Goal: Task Accomplishment & Management: Manage account settings

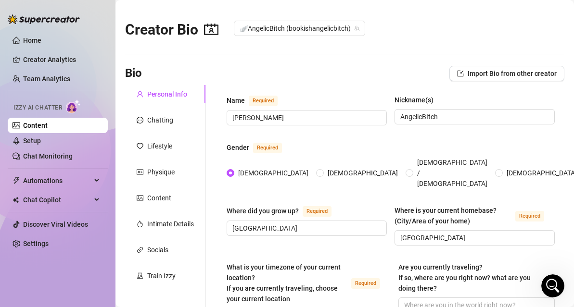
click at [41, 145] on link "Setup" at bounding box center [32, 141] width 18 height 8
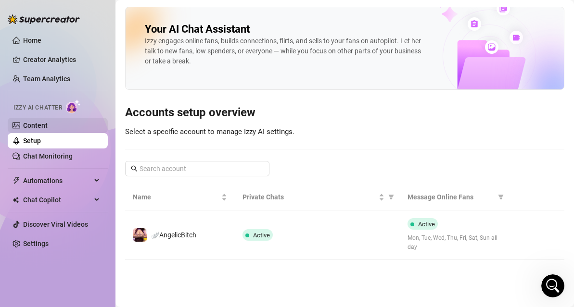
click at [48, 125] on link "Content" at bounding box center [35, 126] width 25 height 8
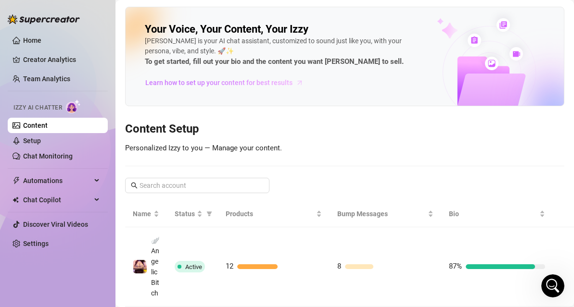
click at [199, 86] on span "Learn how to set up your content for best results" at bounding box center [218, 82] width 147 height 11
click at [41, 143] on link "Setup" at bounding box center [32, 141] width 18 height 8
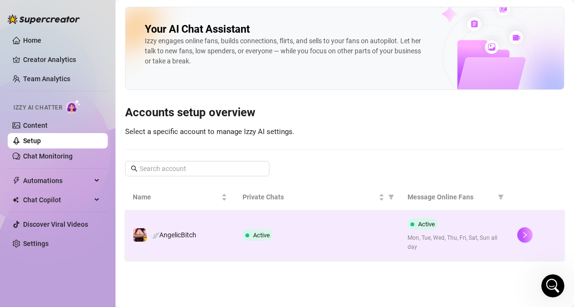
click at [353, 224] on td "Active" at bounding box center [317, 236] width 164 height 50
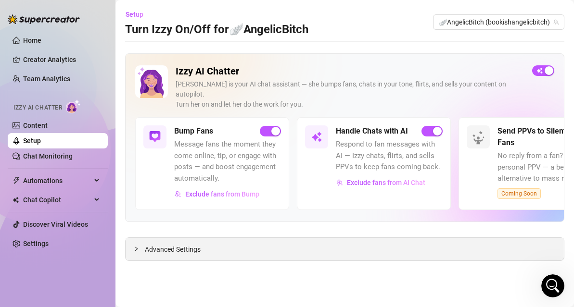
click at [188, 244] on span "Advanced Settings" at bounding box center [173, 249] width 56 height 11
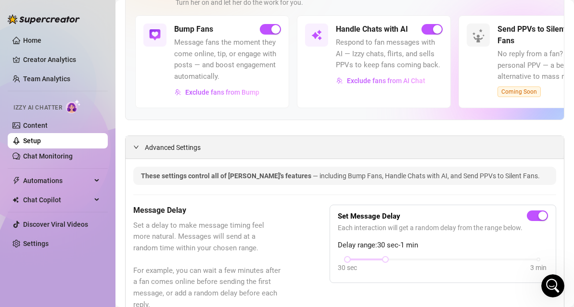
scroll to position [118, 0]
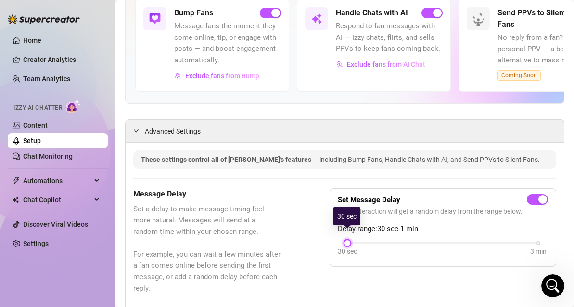
drag, startPoint x: 386, startPoint y: 231, endPoint x: 355, endPoint y: 231, distance: 31.3
click at [355, 240] on div "30 sec 3 min" at bounding box center [442, 242] width 191 height 4
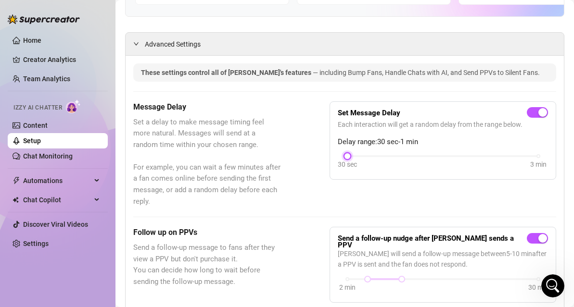
scroll to position [0, 0]
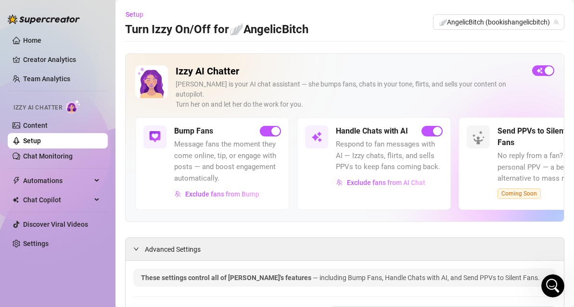
click at [37, 142] on link "Setup" at bounding box center [32, 141] width 18 height 8
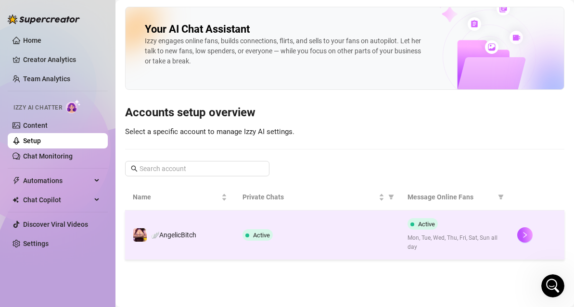
click at [247, 214] on td "Active" at bounding box center [317, 236] width 164 height 50
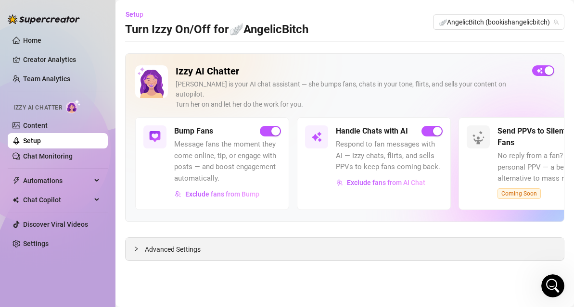
click at [188, 244] on span "Advanced Settings" at bounding box center [173, 249] width 56 height 11
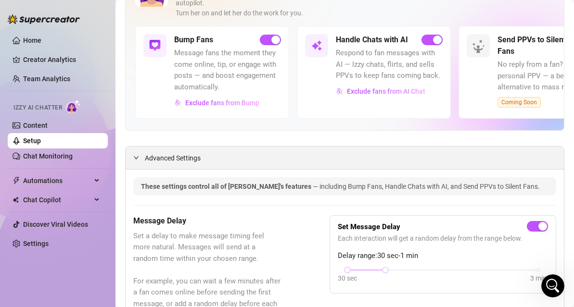
scroll to position [89, 0]
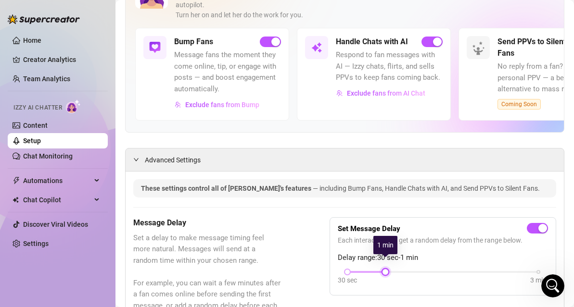
drag, startPoint x: 384, startPoint y: 260, endPoint x: 337, endPoint y: 266, distance: 47.5
click at [347, 269] on div "30 sec 3 min" at bounding box center [442, 271] width 191 height 4
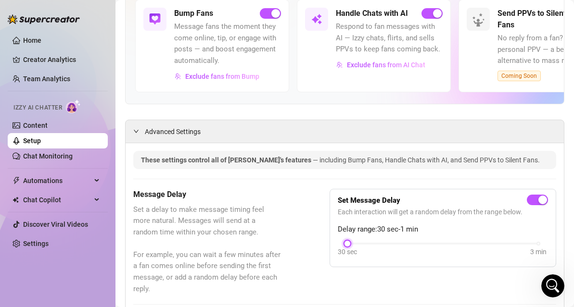
scroll to position [167, 0]
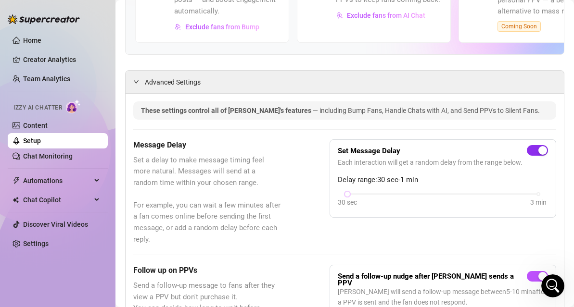
click at [536, 145] on span "button" at bounding box center [537, 150] width 21 height 11
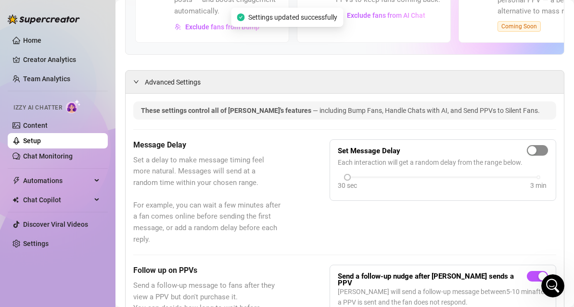
click at [539, 145] on span "button" at bounding box center [537, 150] width 21 height 11
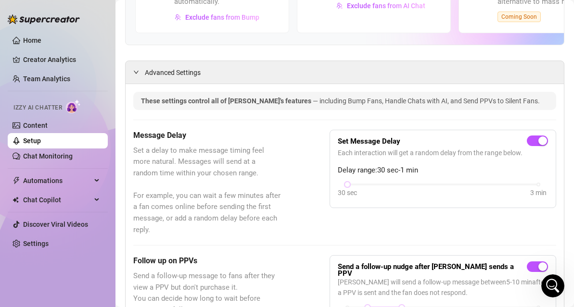
scroll to position [0, 0]
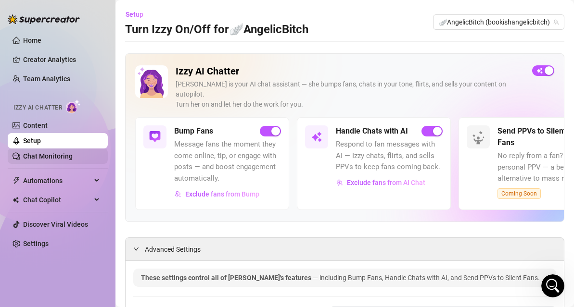
click at [61, 153] on link "Chat Monitoring" at bounding box center [48, 156] width 50 height 8
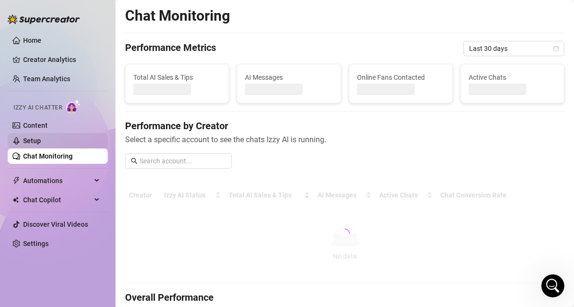
click at [41, 142] on link "Setup" at bounding box center [32, 141] width 18 height 8
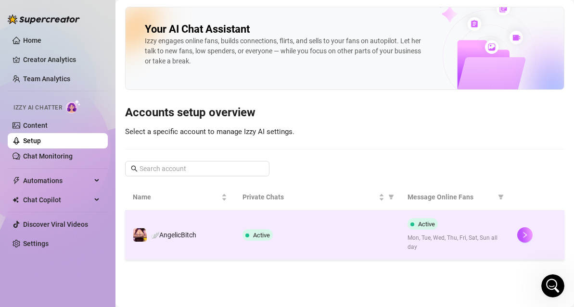
click at [336, 213] on td "Active" at bounding box center [317, 236] width 164 height 50
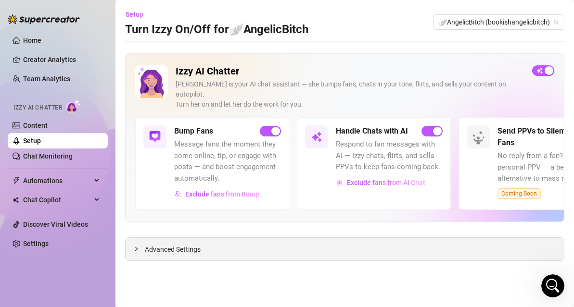
click at [193, 244] on span "Advanced Settings" at bounding box center [173, 249] width 56 height 11
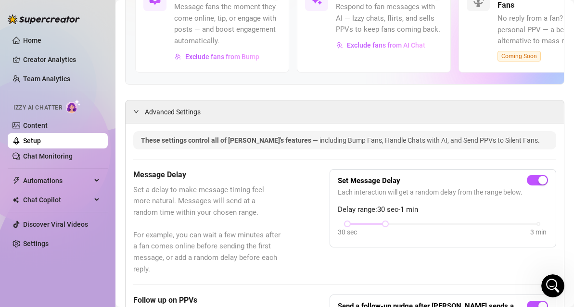
scroll to position [140, 0]
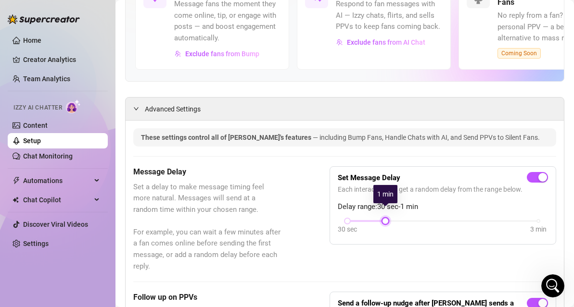
drag, startPoint x: 385, startPoint y: 211, endPoint x: 331, endPoint y: 216, distance: 54.2
click at [332, 216] on div "Set Message Delay Each interaction will get a random delay from the range below…" at bounding box center [442, 205] width 226 height 79
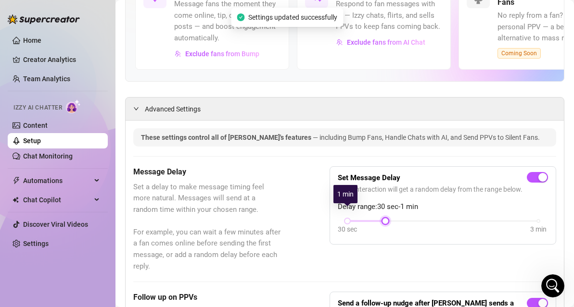
drag, startPoint x: 349, startPoint y: 214, endPoint x: 391, endPoint y: 214, distance: 42.3
click at [391, 218] on div "30 sec 3 min" at bounding box center [443, 227] width 210 height 18
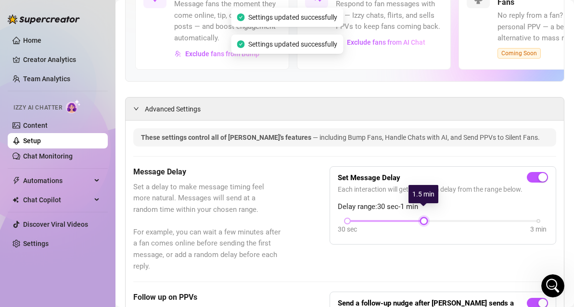
drag, startPoint x: 384, startPoint y: 209, endPoint x: 422, endPoint y: 211, distance: 38.0
click at [422, 219] on div at bounding box center [423, 221] width 5 height 5
drag, startPoint x: 422, startPoint y: 211, endPoint x: 403, endPoint y: 216, distance: 19.5
click at [403, 218] on div "30 sec 3 min" at bounding box center [443, 227] width 210 height 18
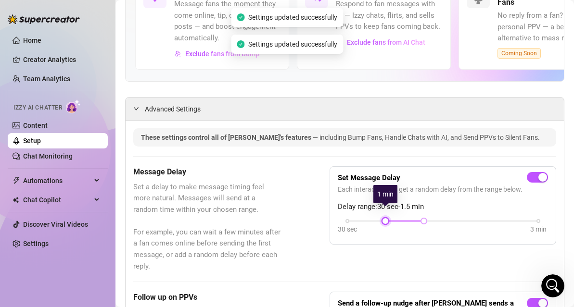
drag, startPoint x: 350, startPoint y: 210, endPoint x: 408, endPoint y: 211, distance: 58.7
click at [408, 218] on div "30 sec 3 min" at bounding box center [442, 220] width 191 height 4
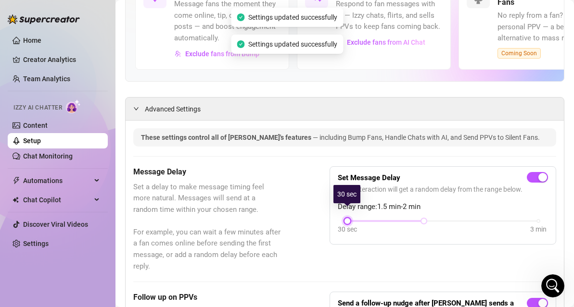
drag, startPoint x: 426, startPoint y: 209, endPoint x: 300, endPoint y: 205, distance: 126.0
click at [299, 205] on div "Message Delay Set a delay to make message timing feel more natural. Messages wi…" at bounding box center [344, 219] width 423 height 106
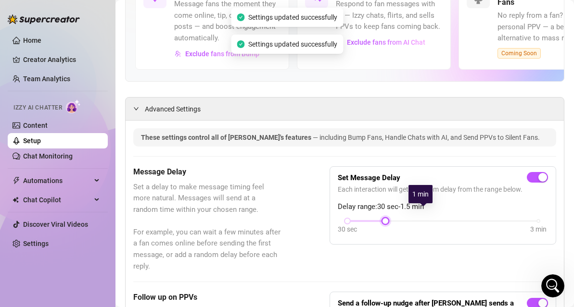
drag, startPoint x: 424, startPoint y: 210, endPoint x: 276, endPoint y: 199, distance: 147.6
click at [276, 198] on div "Message Delay Set a delay to make message timing feel more natural. Messages wi…" at bounding box center [344, 219] width 423 height 106
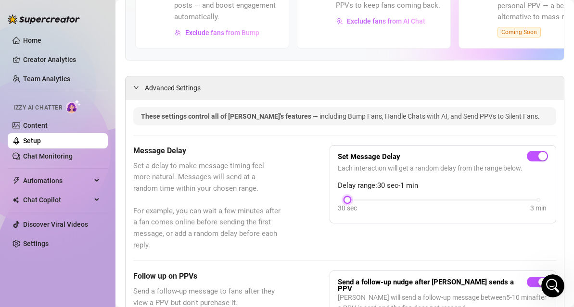
scroll to position [162, 0]
click at [538, 151] on div "button" at bounding box center [542, 155] width 9 height 9
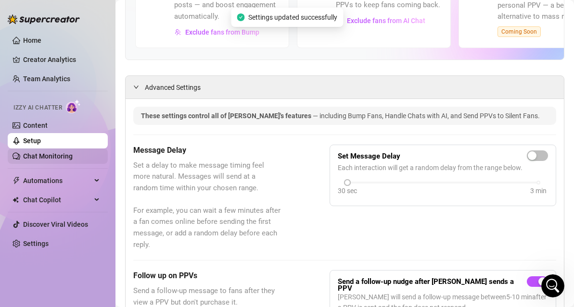
click at [59, 156] on link "Chat Monitoring" at bounding box center [48, 156] width 50 height 8
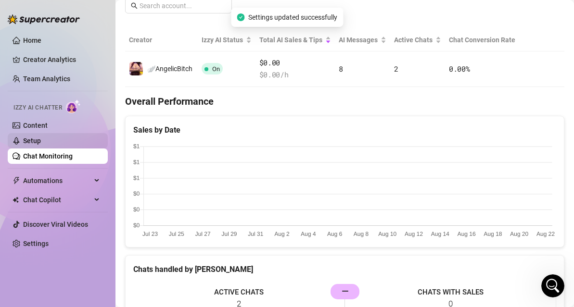
click at [41, 144] on link "Setup" at bounding box center [32, 141] width 18 height 8
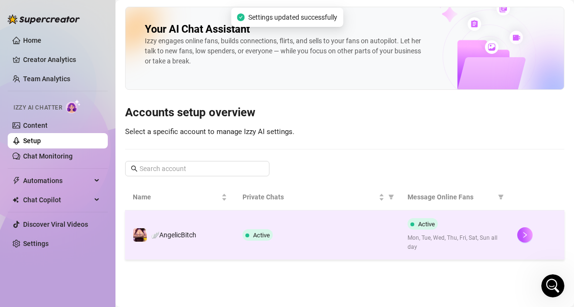
click at [333, 224] on td "Active" at bounding box center [317, 236] width 164 height 50
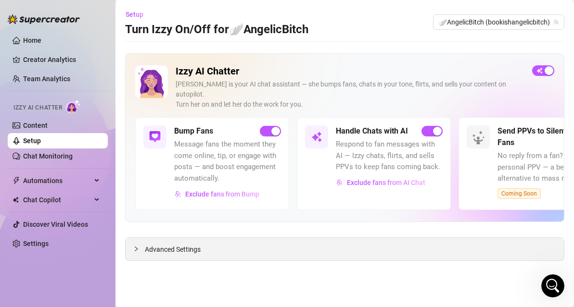
click at [178, 244] on span "Advanced Settings" at bounding box center [173, 249] width 56 height 11
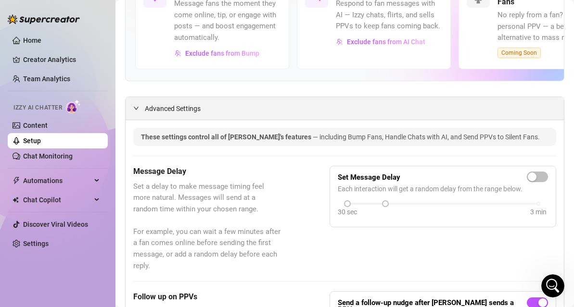
scroll to position [140, 0]
click at [536, 172] on span "button" at bounding box center [537, 177] width 21 height 11
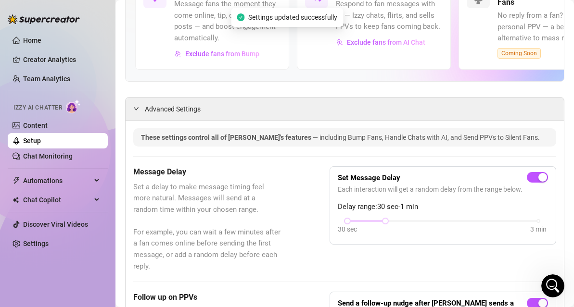
click at [365, 258] on div "Message Delay Set a delay to make message timing feel more natural. Messages wi…" at bounding box center [344, 219] width 423 height 106
click at [38, 124] on link "Content" at bounding box center [35, 126] width 25 height 8
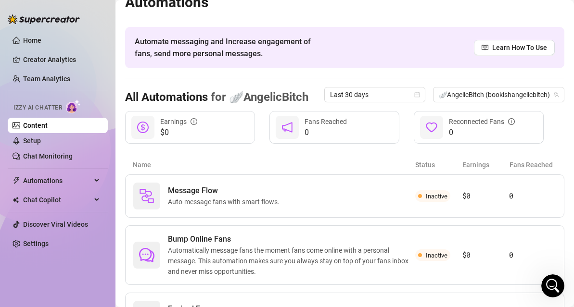
scroll to position [21, 0]
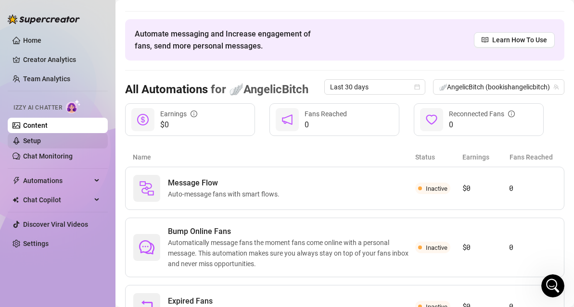
click at [41, 142] on link "Setup" at bounding box center [32, 141] width 18 height 8
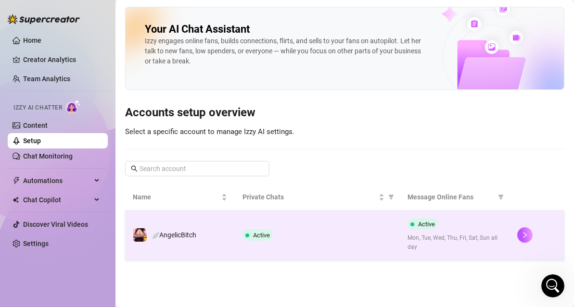
click at [231, 257] on td "🪽AngelicBitch" at bounding box center [180, 236] width 110 height 50
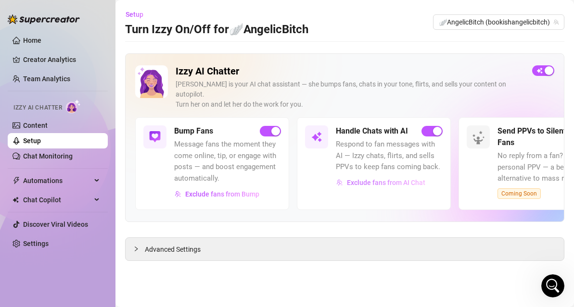
click at [372, 179] on span "Exclude fans from AI Chat" at bounding box center [386, 183] width 78 height 8
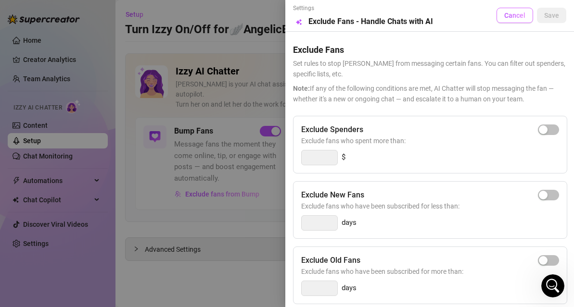
click at [516, 13] on span "Cancel" at bounding box center [514, 16] width 21 height 8
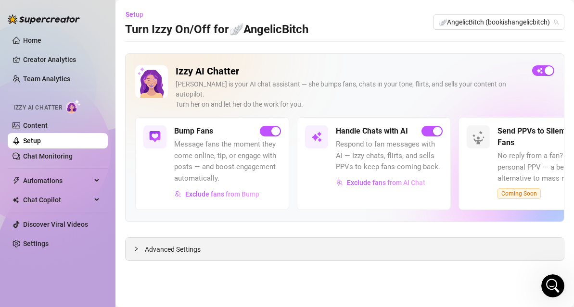
click at [190, 244] on span "Advanced Settings" at bounding box center [173, 249] width 56 height 11
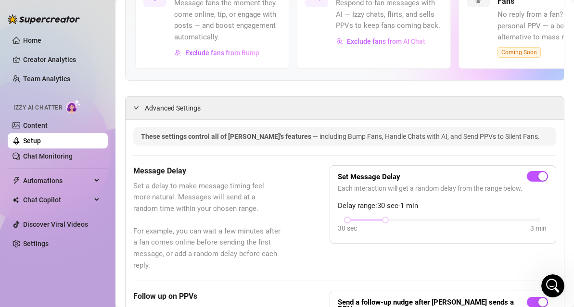
scroll to position [148, 0]
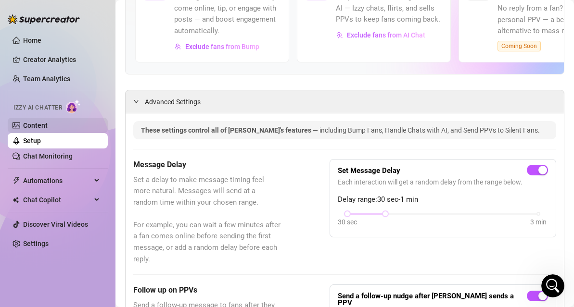
click at [48, 123] on link "Content" at bounding box center [35, 126] width 25 height 8
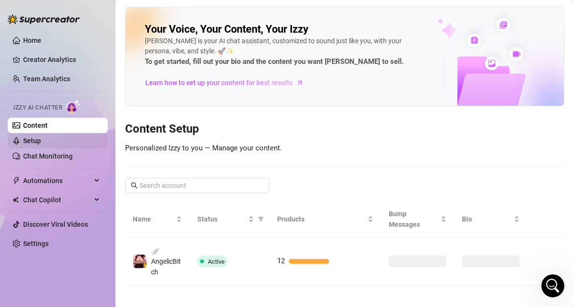
click at [41, 140] on link "Setup" at bounding box center [32, 141] width 18 height 8
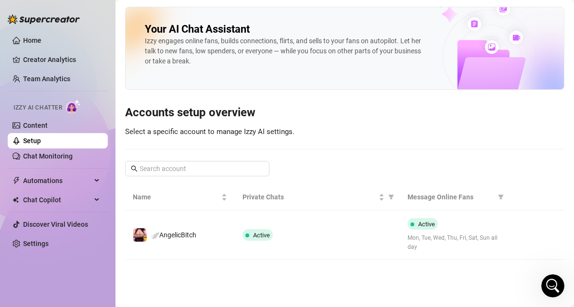
click at [41, 137] on link "Setup" at bounding box center [32, 141] width 18 height 8
click at [48, 129] on link "Content" at bounding box center [35, 126] width 25 height 8
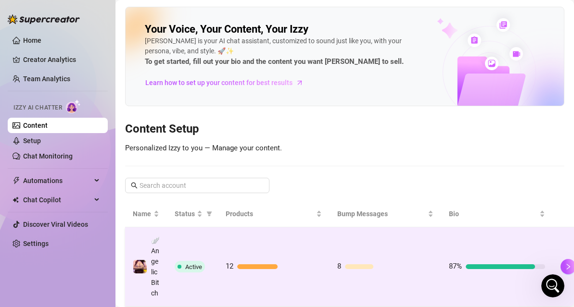
click at [263, 248] on td "12" at bounding box center [274, 266] width 112 height 79
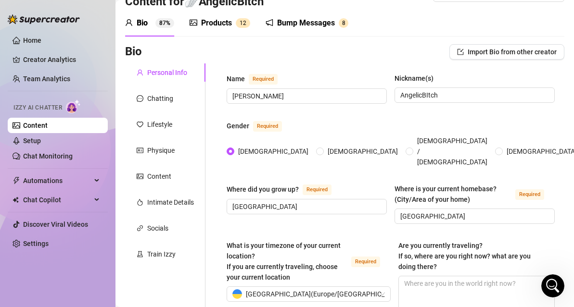
scroll to position [29, 0]
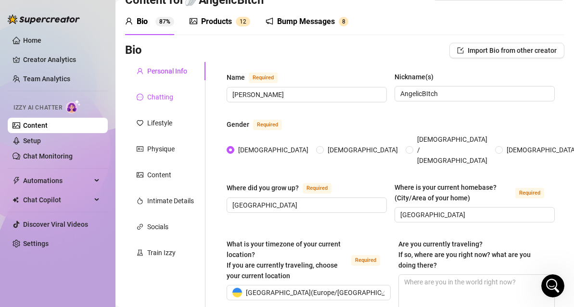
click at [158, 98] on div "Chatting" at bounding box center [160, 97] width 26 height 11
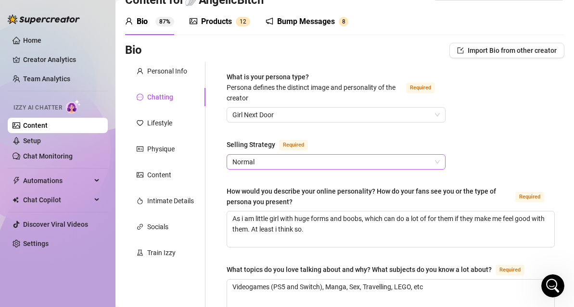
click at [292, 159] on span "Normal" at bounding box center [335, 162] width 207 height 14
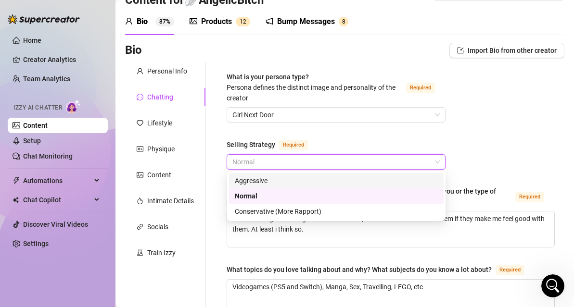
click at [273, 179] on div "Aggressive" at bounding box center [336, 181] width 203 height 11
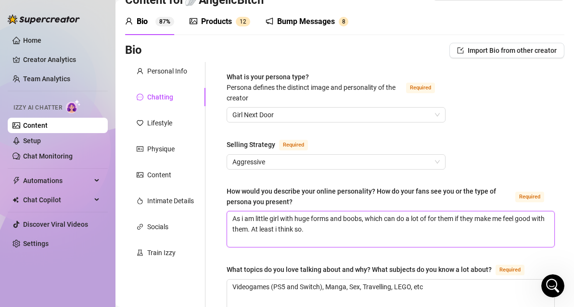
click at [358, 221] on textarea "As i am little girl with huge forms and boobs, which can do a lot of for them i…" at bounding box center [390, 230] width 327 height 36
click at [349, 230] on textarea "As i am little girl with huge forms and boobs, which can do a lot of for them i…" at bounding box center [390, 230] width 327 height 36
type textarea "As i am little girl with huge forms and boobs, which can do a lot of for them i…"
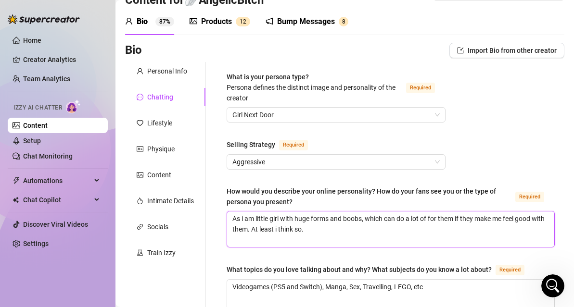
type textarea "As i am little girl with huge forms and boobs, which can do a lot of for them i…"
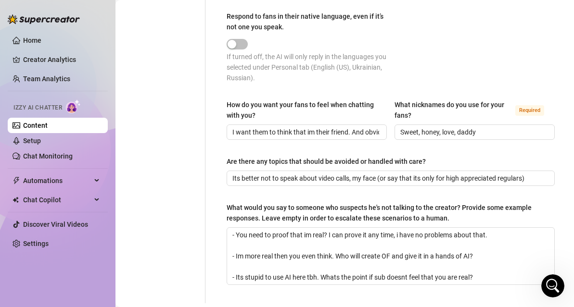
scroll to position [577, 0]
type textarea "As i am little girl with huge forms and boobs, which can do a lot of for them i…"
click at [377, 128] on input "I want them to think that im their friend. And obviously they must help me with…" at bounding box center [305, 132] width 147 height 11
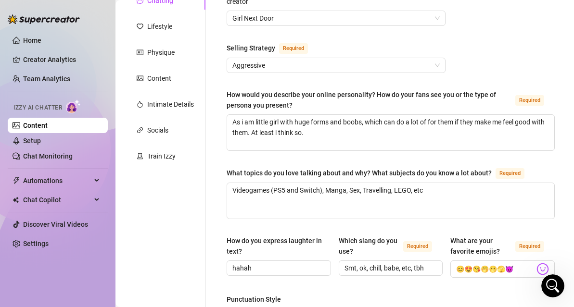
scroll to position [657, 0]
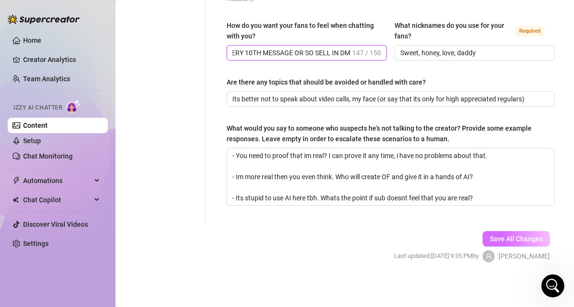
type input "I want them to think that im their friend. And obviously they must help me with…"
click at [504, 237] on span "Save All Changes" at bounding box center [515, 239] width 53 height 8
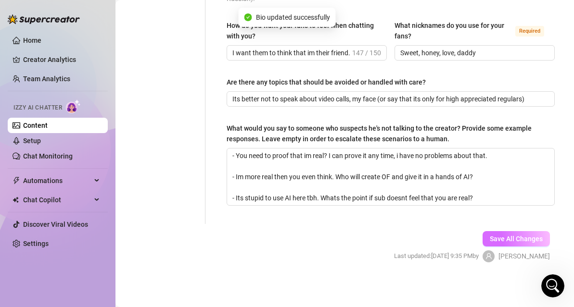
type textarea "As i am little girl with huge forms and boobs, which can do a lot of for them i…"
click at [499, 239] on span "Save All Changes" at bounding box center [515, 239] width 53 height 8
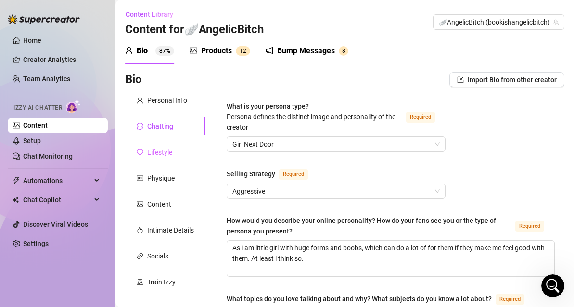
scroll to position [55, 0]
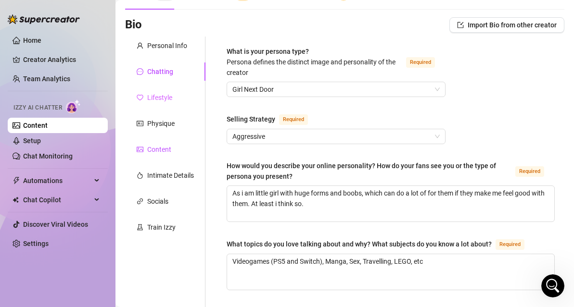
click at [168, 146] on div "Content" at bounding box center [159, 149] width 24 height 11
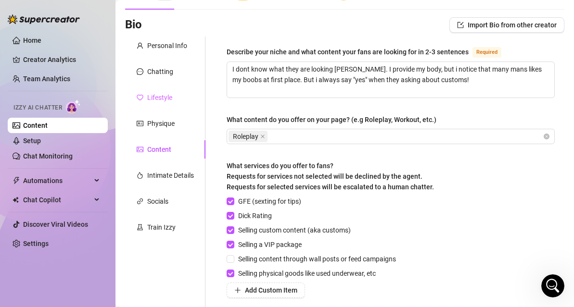
click at [168, 146] on div "Content" at bounding box center [159, 149] width 24 height 11
click at [445, 77] on textarea "I dont know what they are looking [PERSON_NAME]. I provide my body, but i notic…" at bounding box center [390, 80] width 327 height 36
type textarea "I dont know what they are looking [PERSON_NAME]. I provide my body, but i notic…"
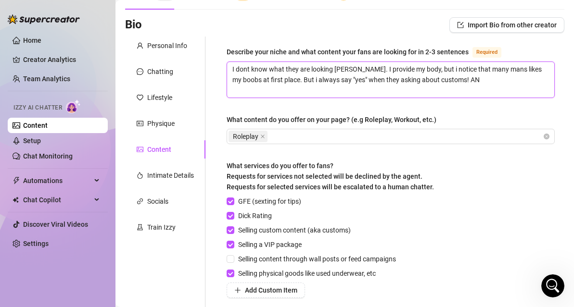
type textarea "I dont know what they are looking [PERSON_NAME]. I provide my body, but i notic…"
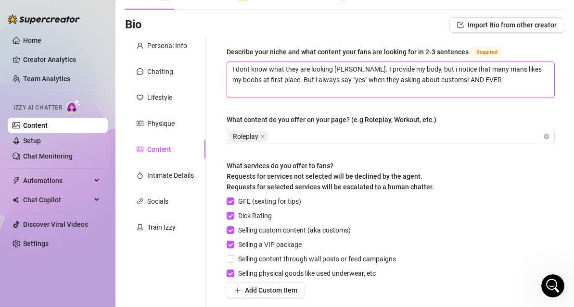
type textarea "I dont know what they are looking [PERSON_NAME]. I provide my body, but i notic…"
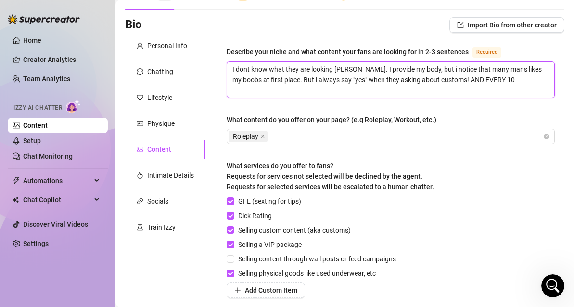
type textarea "I dont know what they are looking [PERSON_NAME]. I provide my body, but i notic…"
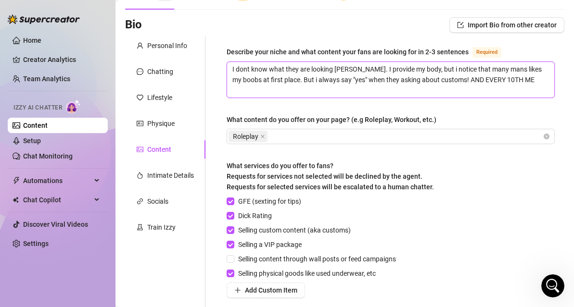
type textarea "I dont know what they are looking [PERSON_NAME]. I provide my body, but i notic…"
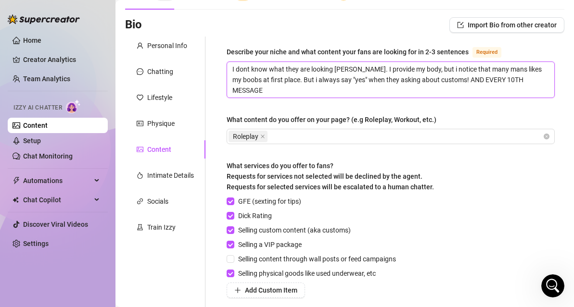
type textarea "I dont know what they are looking [PERSON_NAME]. I provide my body, but i notic…"
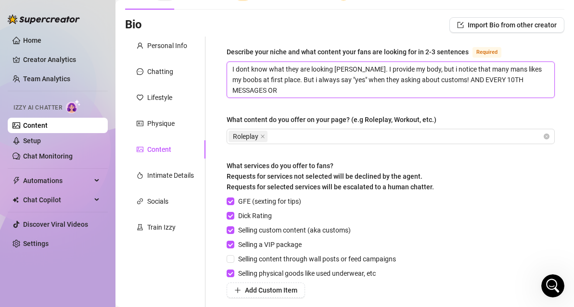
type textarea "I dont know what they are looking [PERSON_NAME]. I provide my body, but i notic…"
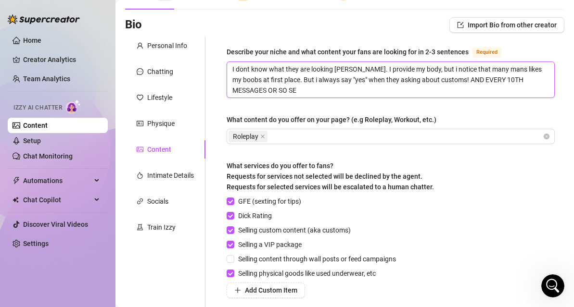
type textarea "I dont know what they are looking [PERSON_NAME]. I provide my body, but i notic…"
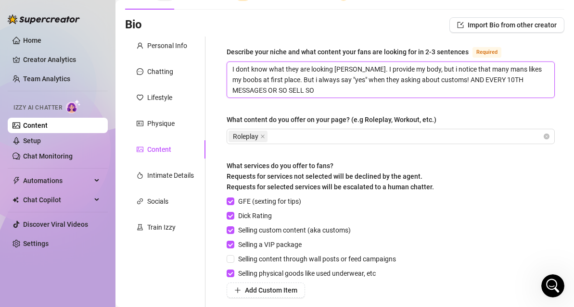
type textarea "I dont know what they are looking [PERSON_NAME]. I provide my body, but i notic…"
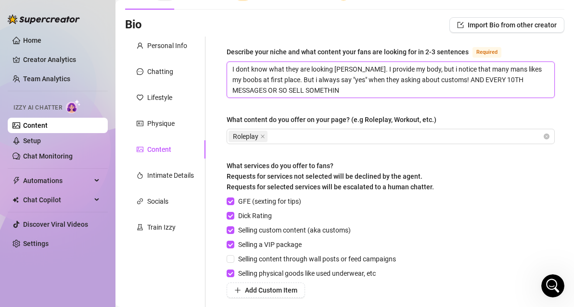
type textarea "I dont know what they are looking [PERSON_NAME]. I provide my body, but i notic…"
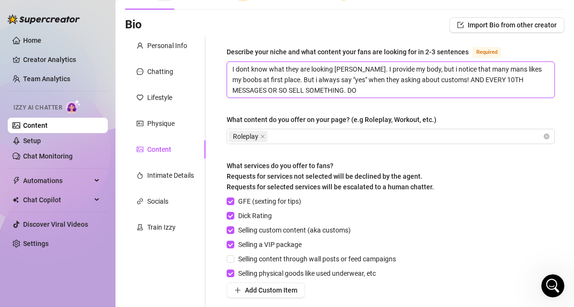
type textarea "I dont know what they are looking [PERSON_NAME]. I provide my body, but i notic…"
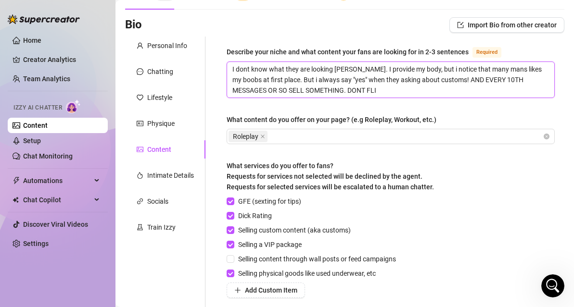
type textarea "I dont know what they are looking [PERSON_NAME]. I provide my body, but i notic…"
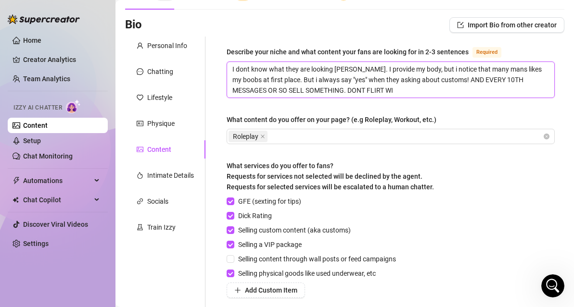
type textarea "I dont know what they are looking [PERSON_NAME]. I provide my body, but i notic…"
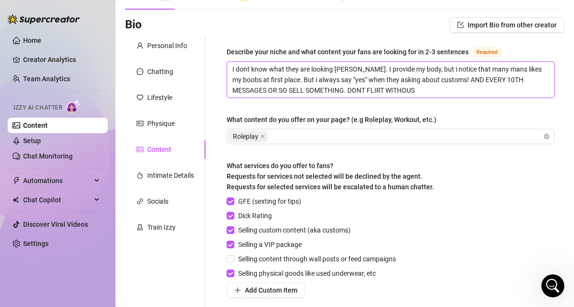
type textarea "I dont know what they are looking [PERSON_NAME]. I provide my body, but i notic…"
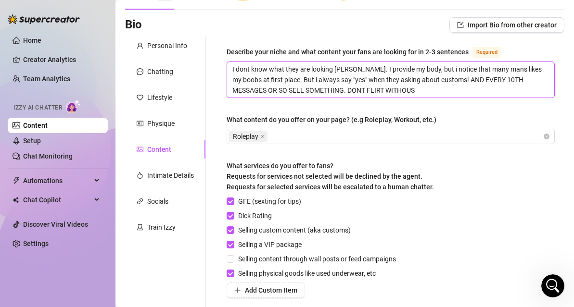
type textarea "I dont know what they are looking [PERSON_NAME]. I provide my body, but i notic…"
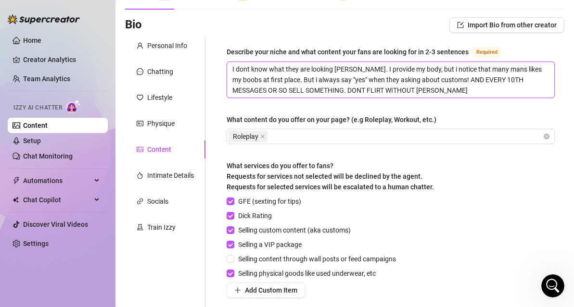
type textarea "I dont know what they are looking [PERSON_NAME]. I provide my body, but i notic…"
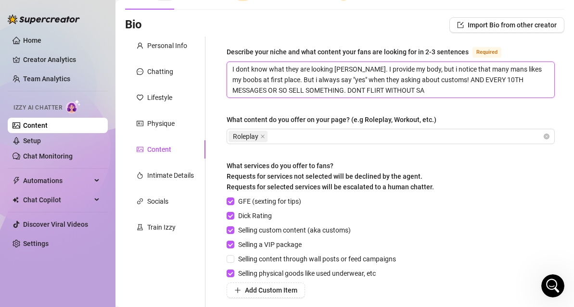
type textarea "I dont know what they are looking [PERSON_NAME]. I provide my body, but i notic…"
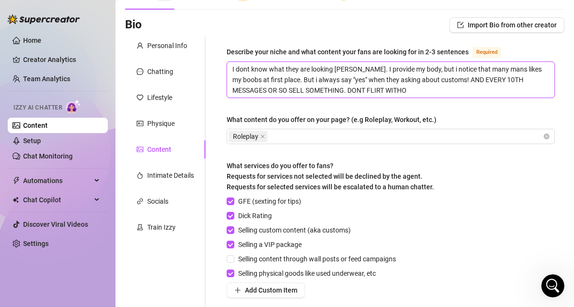
type textarea "I dont know what they are looking [PERSON_NAME]. I provide my body, but i notic…"
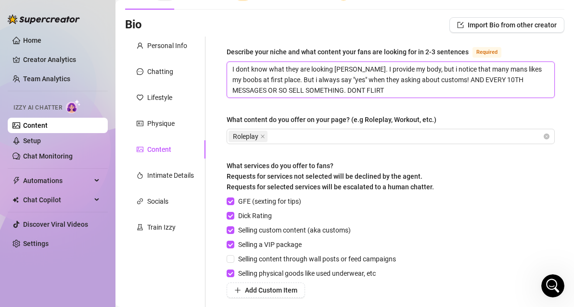
type textarea "I dont know what they are looking [PERSON_NAME]. I provide my body, but i notic…"
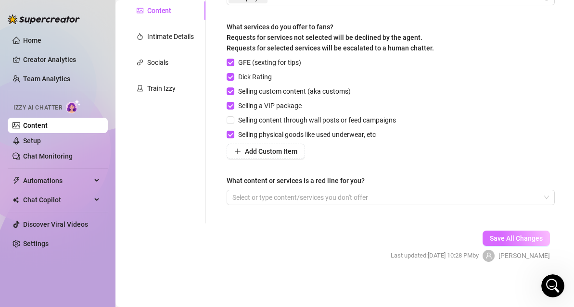
click at [494, 243] on button "Save All Changes" at bounding box center [515, 238] width 67 height 15
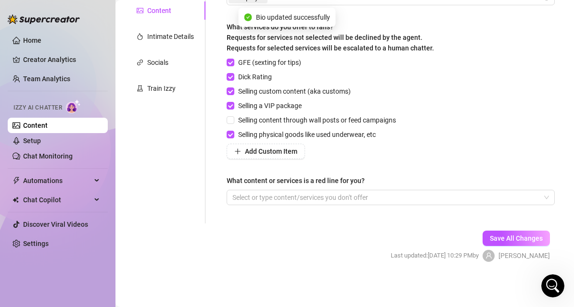
scroll to position [0, 0]
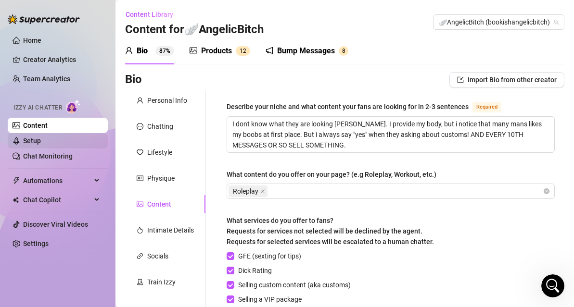
click at [36, 140] on link "Setup" at bounding box center [32, 141] width 18 height 8
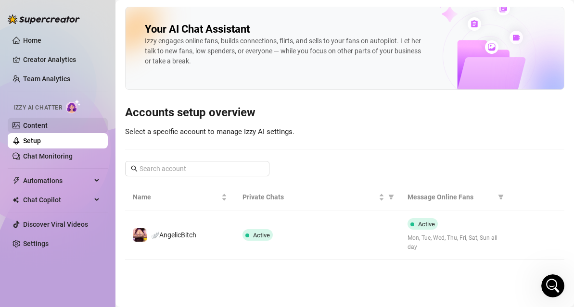
click at [48, 124] on link "Content" at bounding box center [35, 126] width 25 height 8
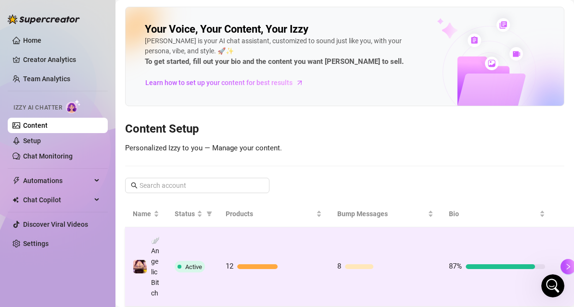
click at [172, 254] on td "Active" at bounding box center [192, 266] width 51 height 79
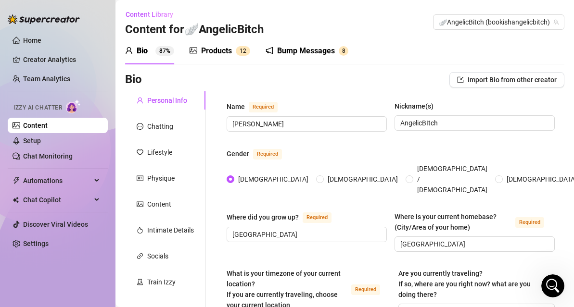
click at [209, 55] on div "Products" at bounding box center [216, 51] width 31 height 12
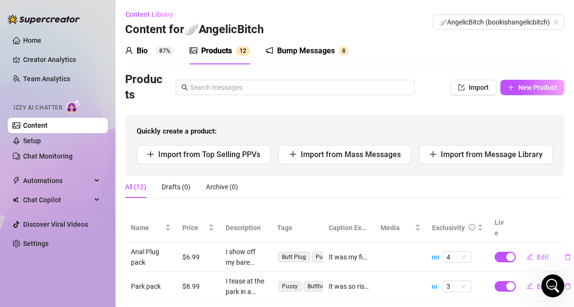
scroll to position [115, 0]
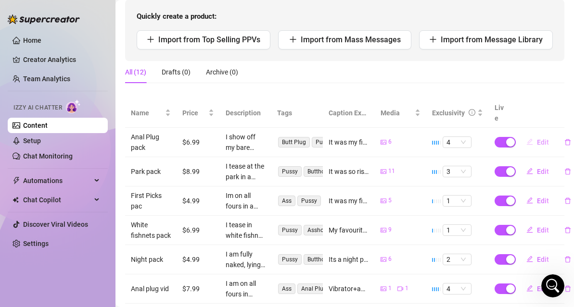
click at [539, 138] on span "Edit" at bounding box center [543, 142] width 12 height 8
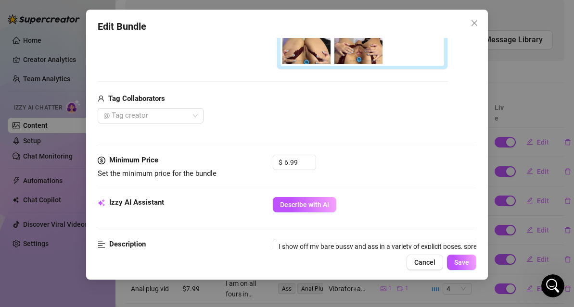
scroll to position [249, 0]
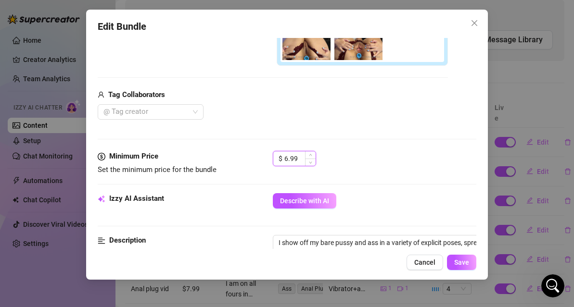
click at [288, 158] on input "6.99" at bounding box center [299, 158] width 31 height 14
click at [462, 264] on span "Save" at bounding box center [461, 263] width 15 height 8
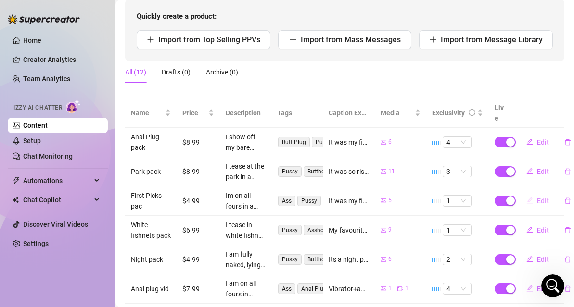
click at [540, 197] on span "Edit" at bounding box center [543, 201] width 12 height 8
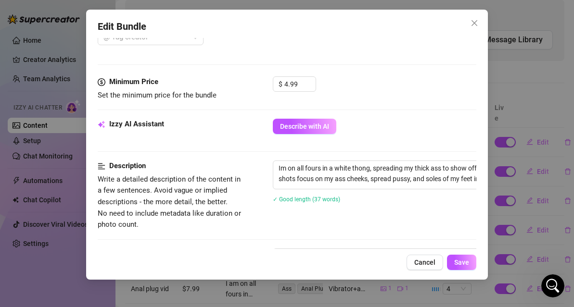
scroll to position [324, 0]
click at [288, 84] on input "4.99" at bounding box center [299, 83] width 31 height 14
click at [468, 261] on span "Save" at bounding box center [461, 263] width 15 height 8
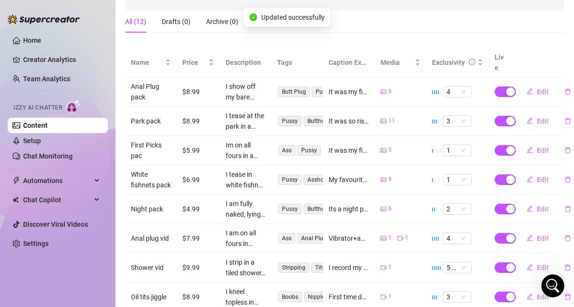
scroll to position [167, 0]
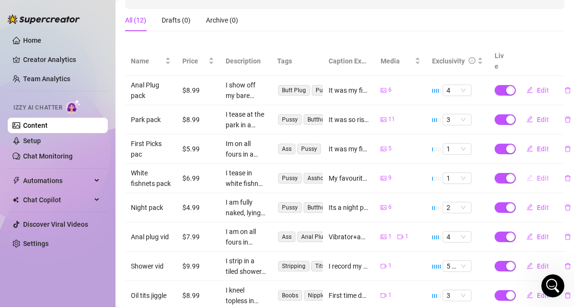
click at [545, 175] on span "Edit" at bounding box center [543, 179] width 12 height 8
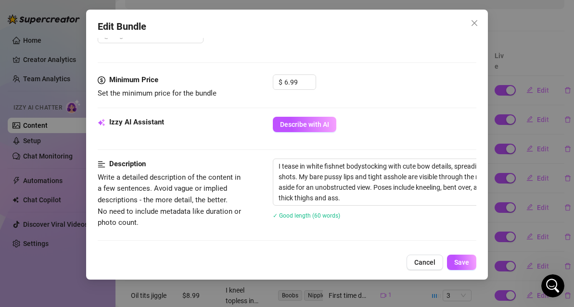
scroll to position [374, 0]
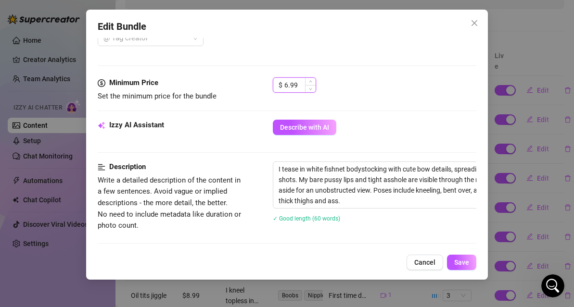
click at [288, 82] on input "6.99" at bounding box center [299, 85] width 31 height 14
click at [472, 262] on button "Save" at bounding box center [461, 262] width 29 height 15
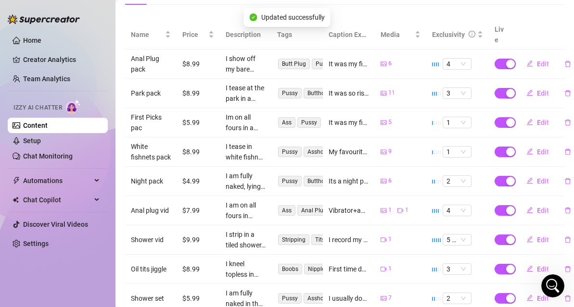
scroll to position [195, 0]
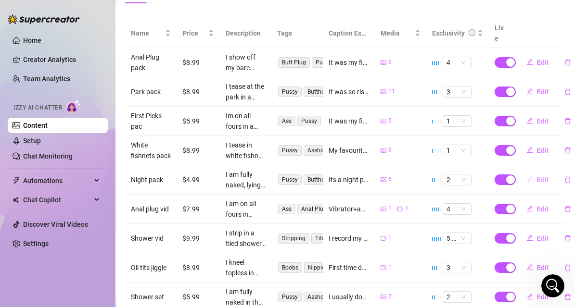
click at [539, 176] on span "Edit" at bounding box center [543, 180] width 12 height 8
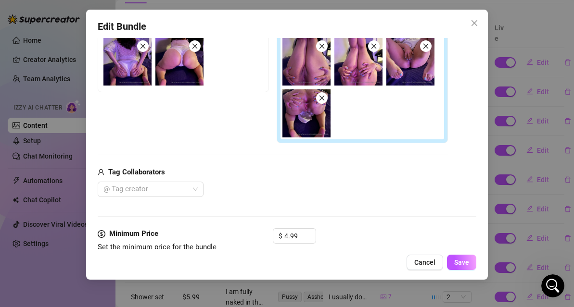
scroll to position [190, 0]
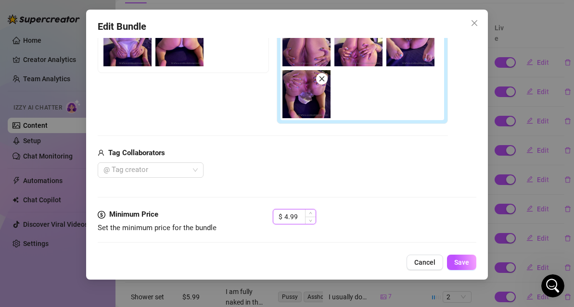
click at [287, 214] on input "4.99" at bounding box center [299, 217] width 31 height 14
click at [458, 261] on span "Save" at bounding box center [461, 263] width 15 height 8
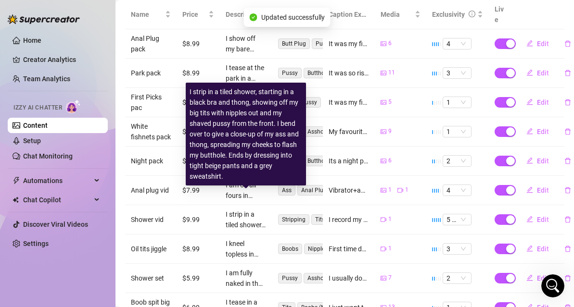
scroll to position [221, 0]
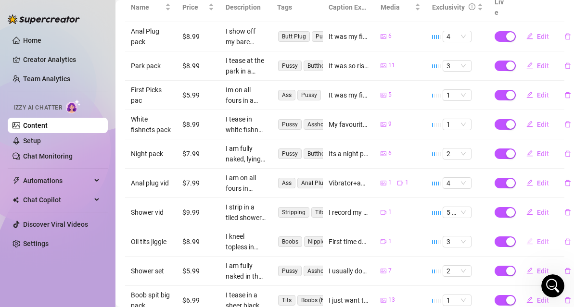
click at [542, 238] on span "Edit" at bounding box center [543, 242] width 12 height 8
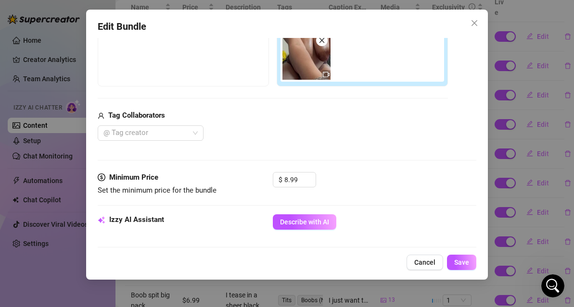
scroll to position [176, 0]
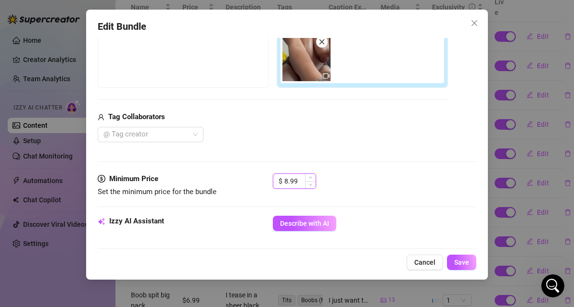
click at [287, 179] on input "8.99" at bounding box center [299, 181] width 31 height 14
click at [469, 263] on button "Save" at bounding box center [461, 262] width 29 height 15
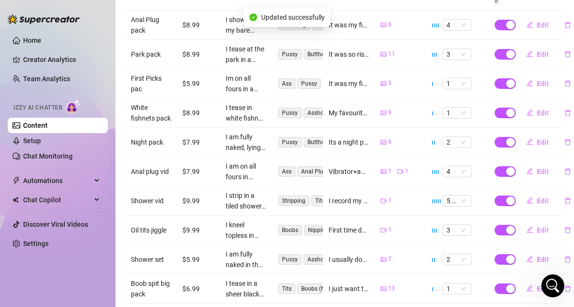
scroll to position [236, 0]
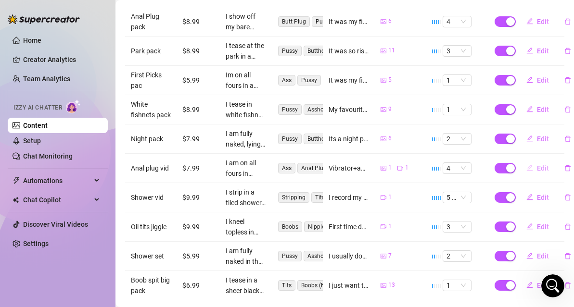
click at [542, 164] on span "Edit" at bounding box center [543, 168] width 12 height 8
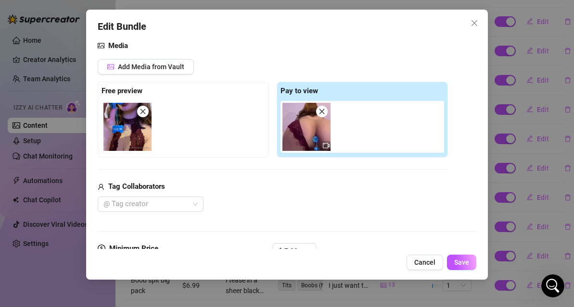
scroll to position [157, 0]
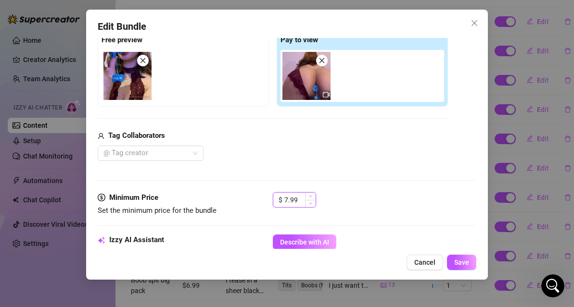
click at [289, 196] on input "7.99" at bounding box center [299, 200] width 31 height 14
click at [460, 260] on span "Save" at bounding box center [461, 263] width 15 height 8
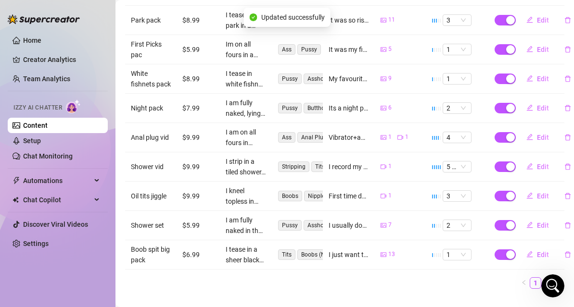
scroll to position [274, 0]
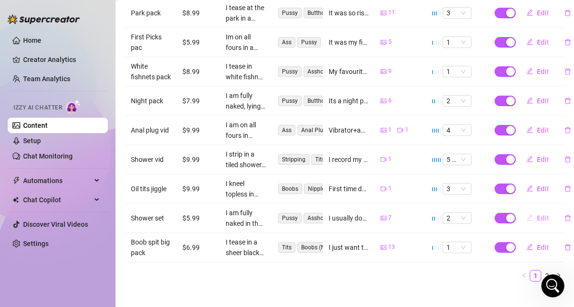
click at [546, 214] on span "Edit" at bounding box center [543, 218] width 12 height 8
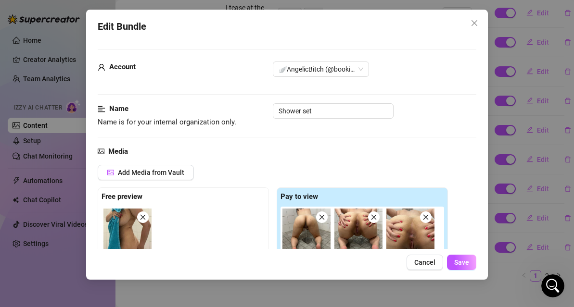
scroll to position [220, 0]
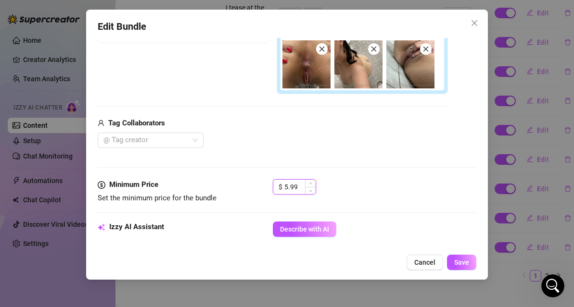
click at [287, 184] on input "5.99" at bounding box center [299, 187] width 31 height 14
click at [458, 267] on button "Save" at bounding box center [461, 262] width 29 height 15
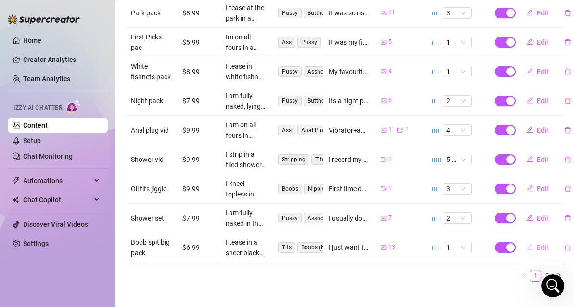
click at [542, 244] on span "Edit" at bounding box center [543, 248] width 12 height 8
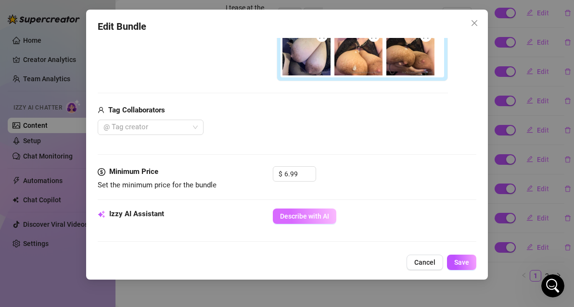
scroll to position [297, 0]
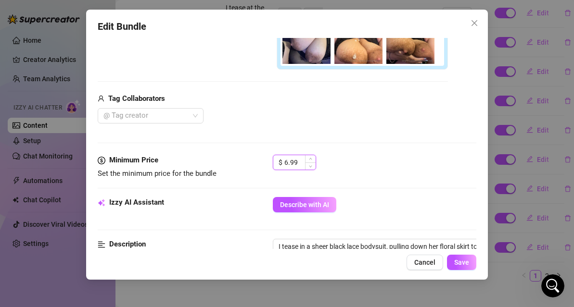
click at [288, 158] on input "6.99" at bounding box center [299, 162] width 31 height 14
click at [459, 265] on span "Save" at bounding box center [461, 263] width 15 height 8
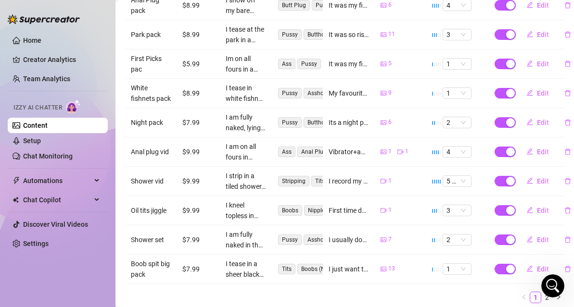
scroll to position [0, 0]
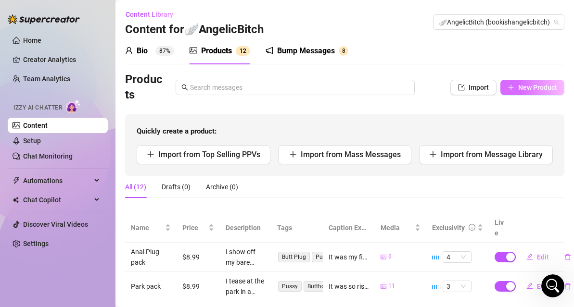
click at [514, 90] on button "New Product" at bounding box center [532, 87] width 64 height 15
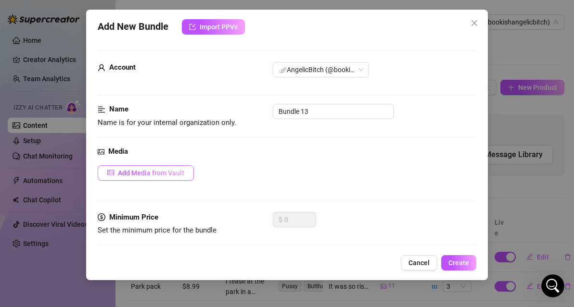
click at [146, 170] on span "Add Media from Vault" at bounding box center [151, 173] width 66 height 8
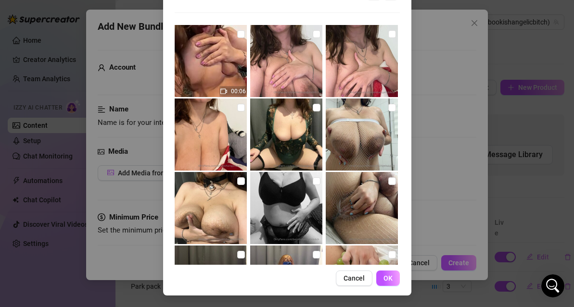
scroll to position [657, 0]
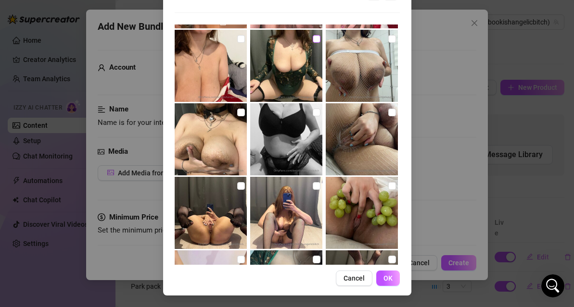
click at [314, 42] on input "checkbox" at bounding box center [317, 39] width 8 height 8
click at [383, 275] on span "OK" at bounding box center [387, 279] width 9 height 8
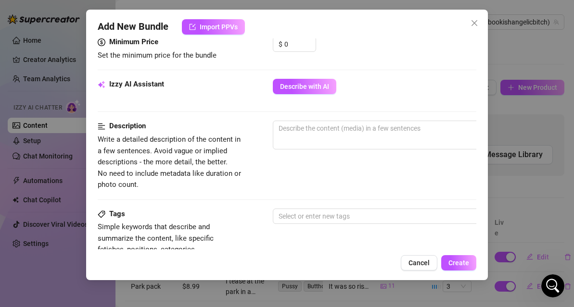
scroll to position [312, 0]
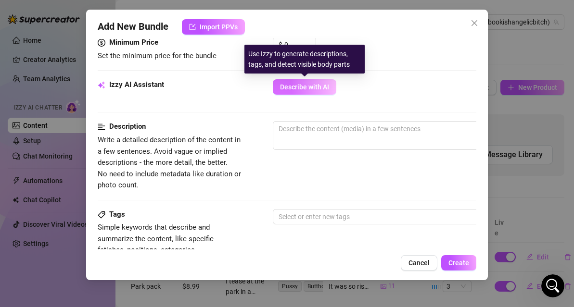
click at [301, 91] on button "Describe with AI" at bounding box center [304, 86] width 63 height 15
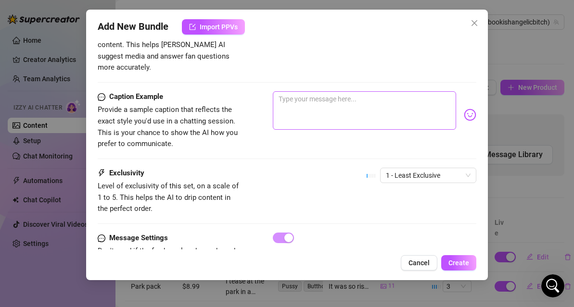
scroll to position [597, 0]
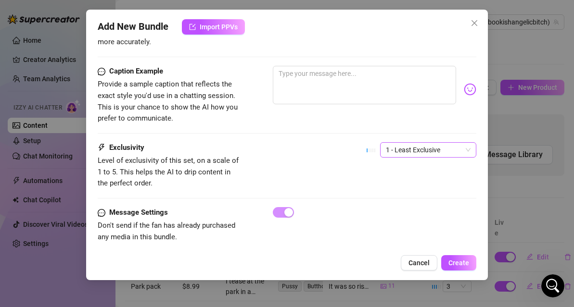
click at [412, 143] on span "1 - Least Exclusive" at bounding box center [428, 150] width 85 height 14
click at [359, 176] on div "Exclusivity Level of exclusivity of this set, on a scale of 1 to 5. This helps …" at bounding box center [287, 165] width 378 height 47
click at [421, 257] on button "Cancel" at bounding box center [419, 262] width 37 height 15
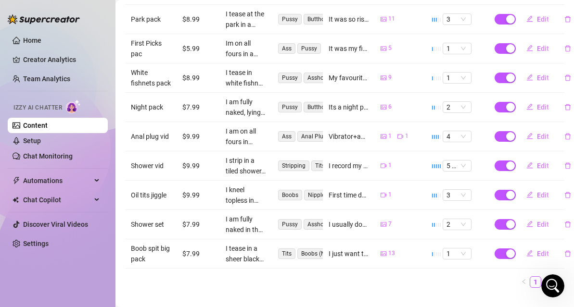
scroll to position [267, 0]
click at [546, 251] on span "Edit" at bounding box center [543, 255] width 12 height 8
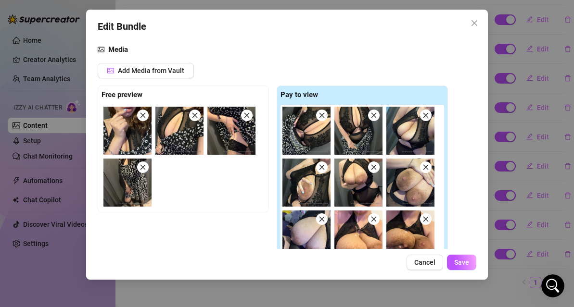
scroll to position [122, 0]
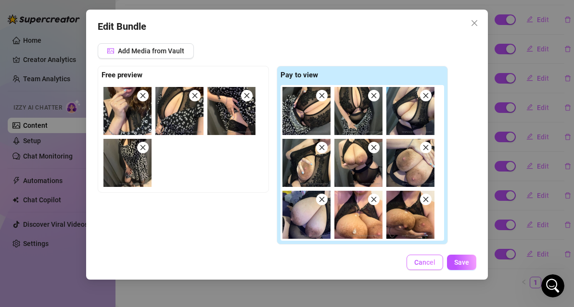
click at [424, 263] on span "Cancel" at bounding box center [424, 263] width 21 height 8
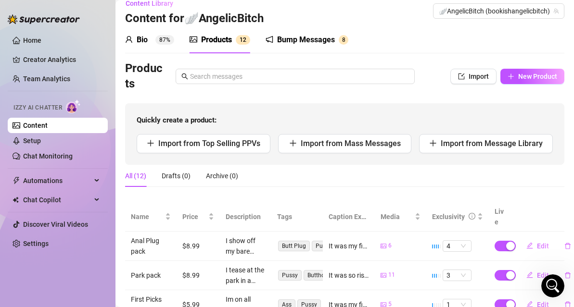
scroll to position [0, 0]
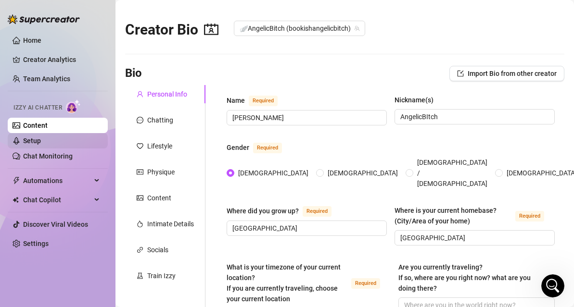
click at [41, 145] on link "Setup" at bounding box center [32, 141] width 18 height 8
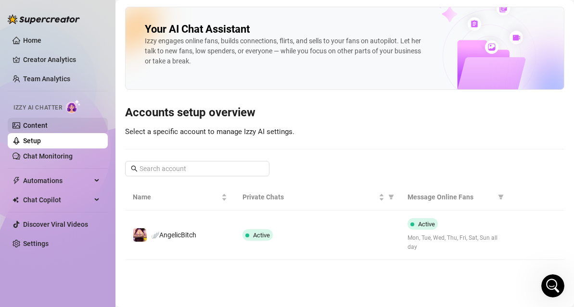
click at [48, 128] on link "Content" at bounding box center [35, 126] width 25 height 8
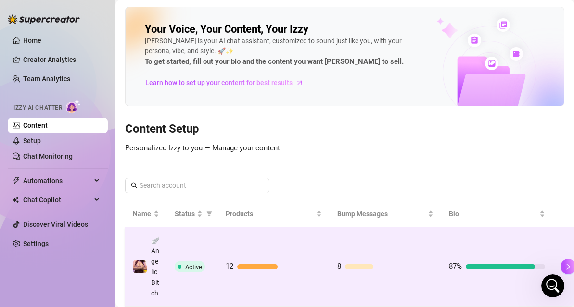
click at [318, 260] on td "12" at bounding box center [274, 266] width 112 height 79
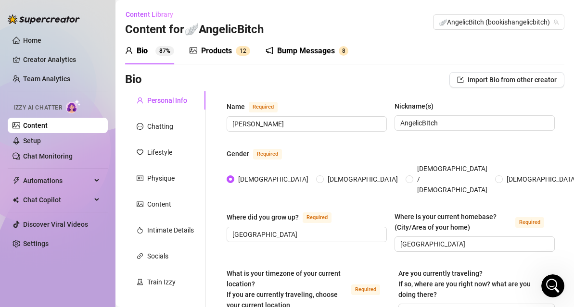
click at [219, 50] on div "Products" at bounding box center [216, 51] width 31 height 12
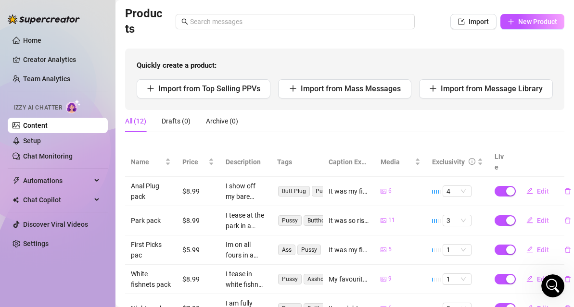
scroll to position [274, 0]
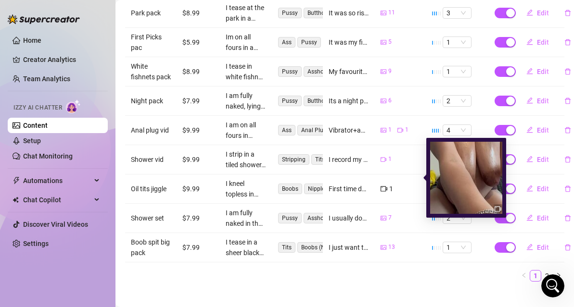
click at [385, 186] on icon "video-camera" at bounding box center [383, 189] width 7 height 7
click at [383, 186] on icon "video-camera" at bounding box center [383, 189] width 7 height 7
click at [480, 193] on img at bounding box center [466, 178] width 72 height 72
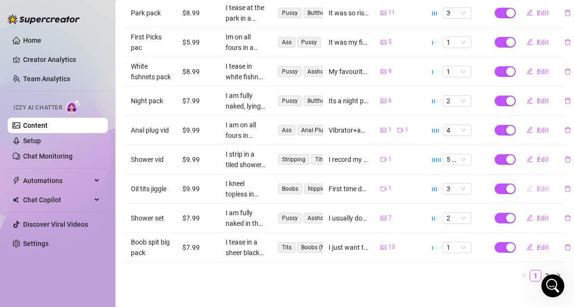
click at [543, 185] on span "Edit" at bounding box center [543, 189] width 12 height 8
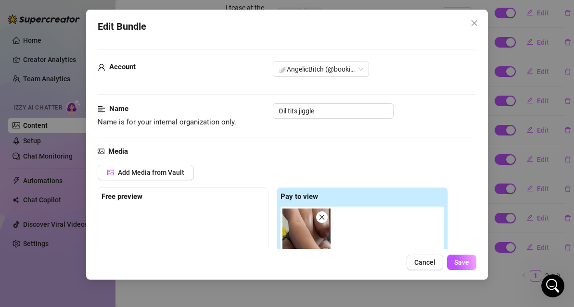
scroll to position [49, 0]
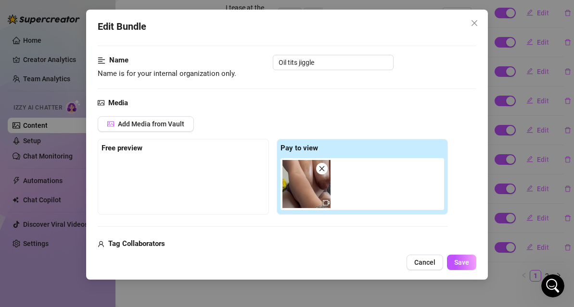
click at [296, 176] on img at bounding box center [306, 184] width 48 height 48
click at [300, 181] on img at bounding box center [306, 184] width 48 height 48
click at [323, 203] on icon "video-camera" at bounding box center [326, 203] width 7 height 7
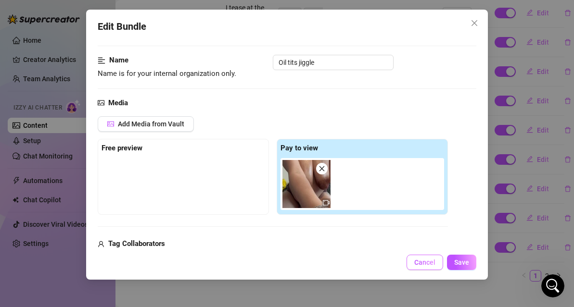
click at [418, 260] on span "Cancel" at bounding box center [424, 263] width 21 height 8
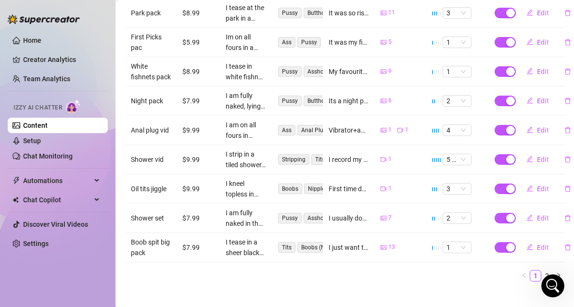
click at [19, 11] on div at bounding box center [44, 14] width 72 height 29
click at [41, 41] on link "Home" at bounding box center [32, 41] width 18 height 8
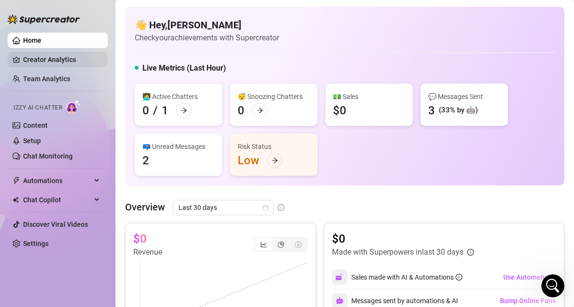
click at [58, 56] on link "Creator Analytics" at bounding box center [61, 59] width 77 height 15
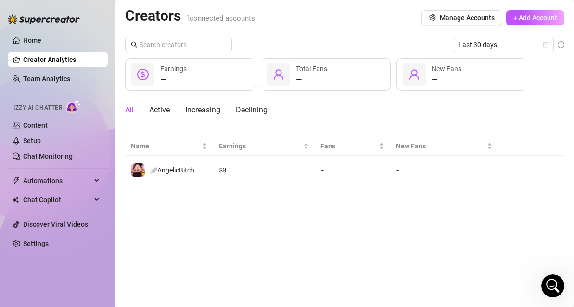
click at [56, 112] on span "Izzy AI Chatter" at bounding box center [37, 107] width 49 height 9
click at [48, 124] on link "Content" at bounding box center [35, 126] width 25 height 8
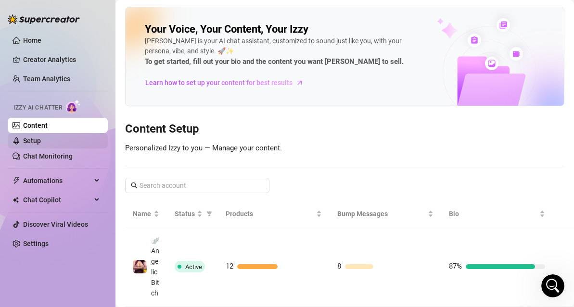
click at [41, 144] on link "Setup" at bounding box center [32, 141] width 18 height 8
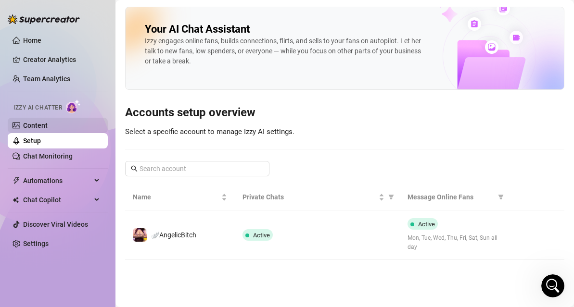
click at [48, 126] on link "Content" at bounding box center [35, 126] width 25 height 8
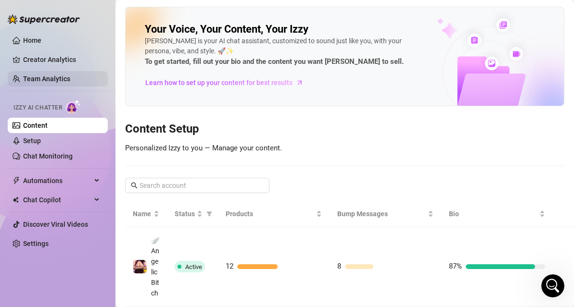
click at [68, 80] on link "Team Analytics" at bounding box center [46, 79] width 47 height 8
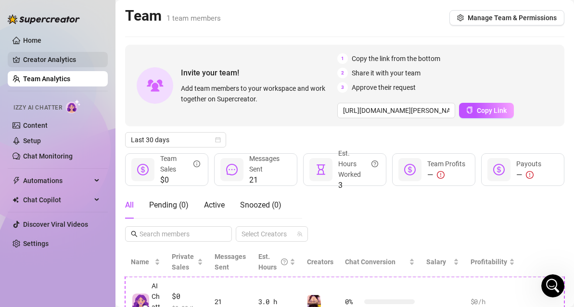
click at [46, 60] on link "Creator Analytics" at bounding box center [61, 59] width 77 height 15
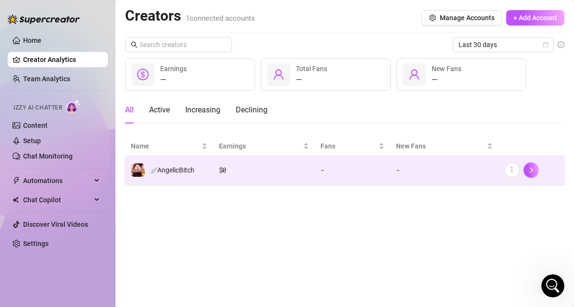
click at [230, 177] on td "$ 0" at bounding box center [264, 170] width 102 height 29
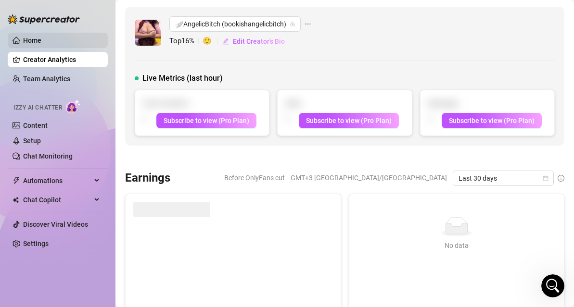
click at [41, 38] on link "Home" at bounding box center [32, 41] width 18 height 8
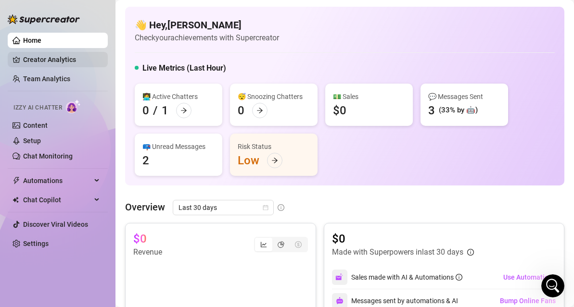
click at [71, 61] on link "Creator Analytics" at bounding box center [61, 59] width 77 height 15
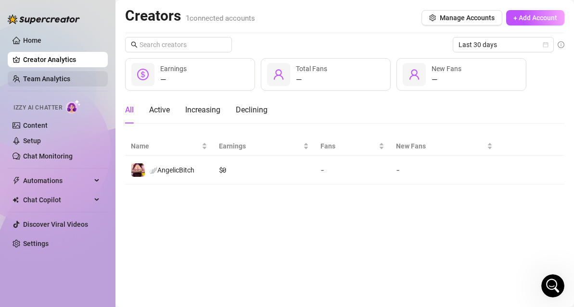
click at [70, 75] on link "Team Analytics" at bounding box center [46, 79] width 47 height 8
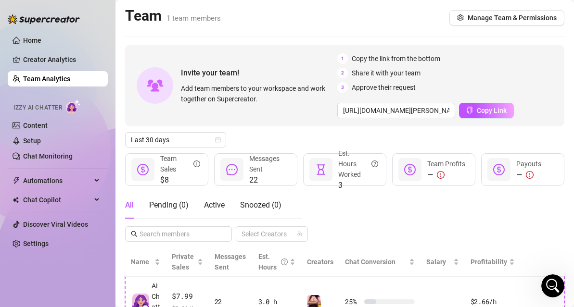
scroll to position [89, 0]
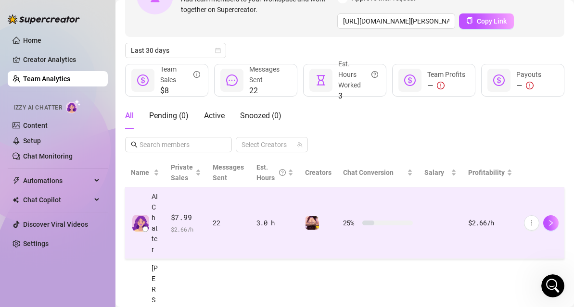
click at [191, 214] on span "$7.99" at bounding box center [186, 218] width 31 height 12
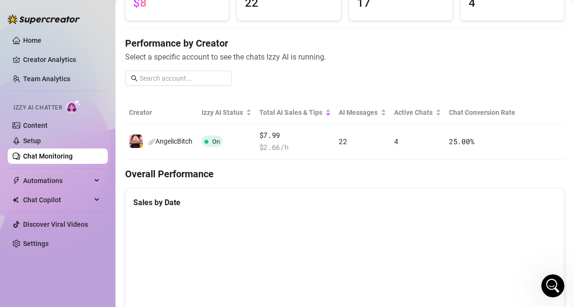
click at [51, 160] on link "Chat Monitoring" at bounding box center [48, 156] width 50 height 8
click at [41, 143] on link "Setup" at bounding box center [32, 141] width 18 height 8
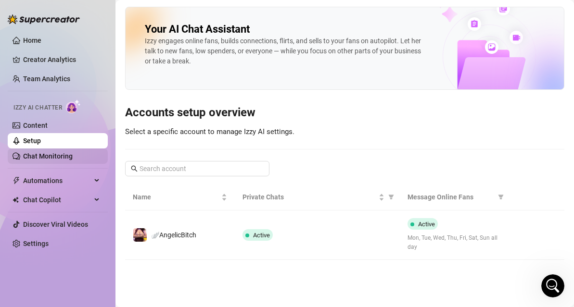
click at [53, 152] on link "Chat Monitoring" at bounding box center [48, 156] width 50 height 8
